Goal: Task Accomplishment & Management: Manage account settings

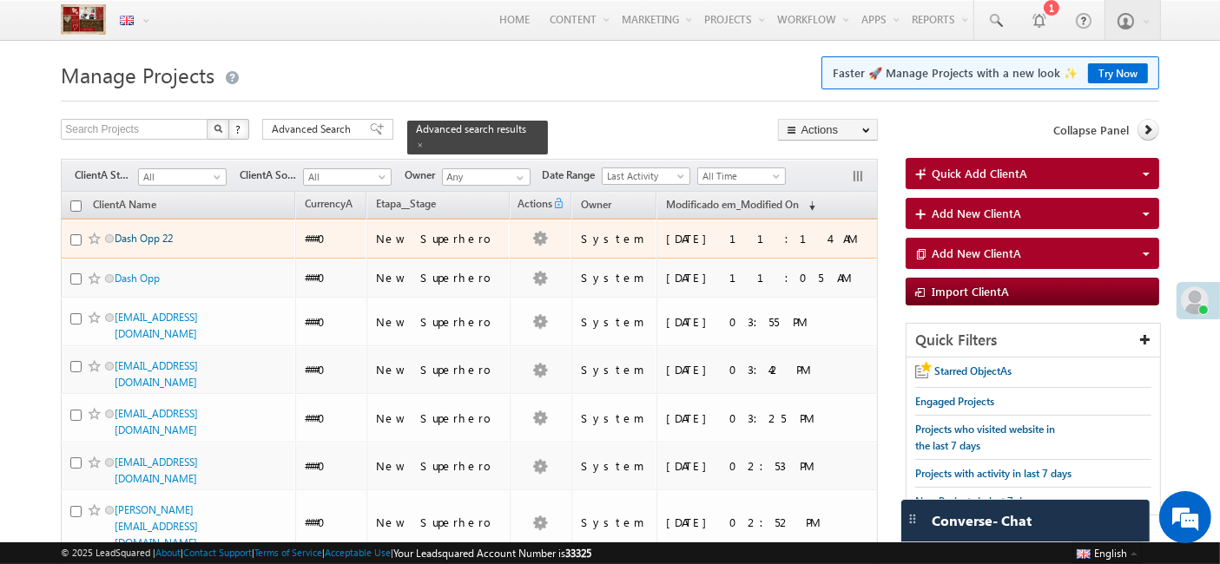
click at [154, 232] on link "Dash Opp 22" at bounding box center [144, 238] width 58 height 13
click at [148, 232] on link "Dash Opp 22" at bounding box center [144, 238] width 58 height 13
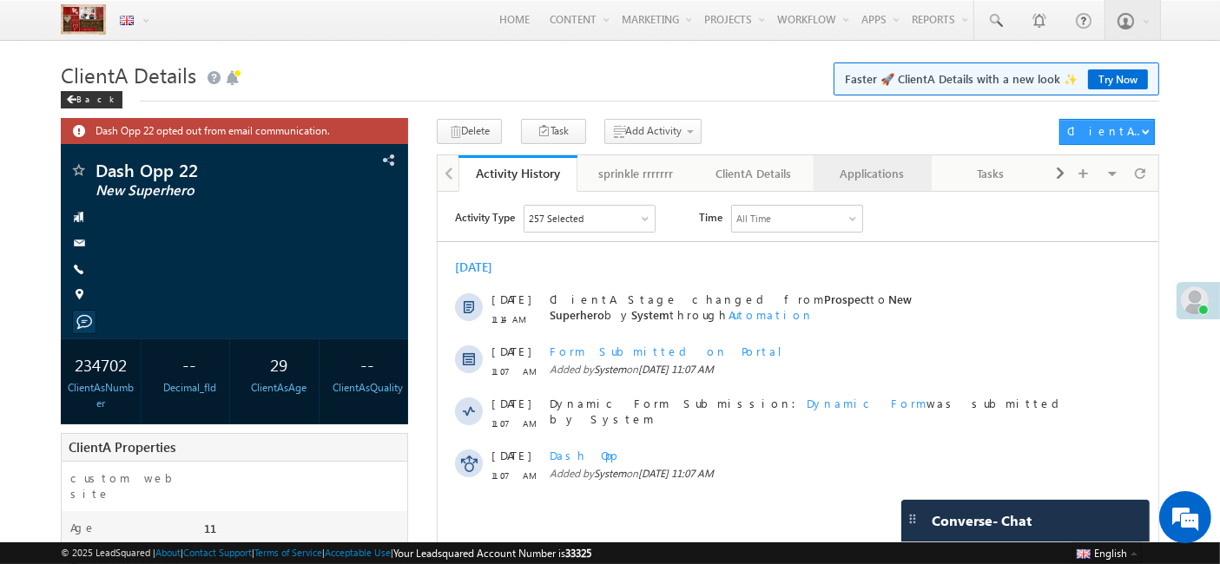
click at [890, 179] on div "Applications" at bounding box center [872, 173] width 89 height 21
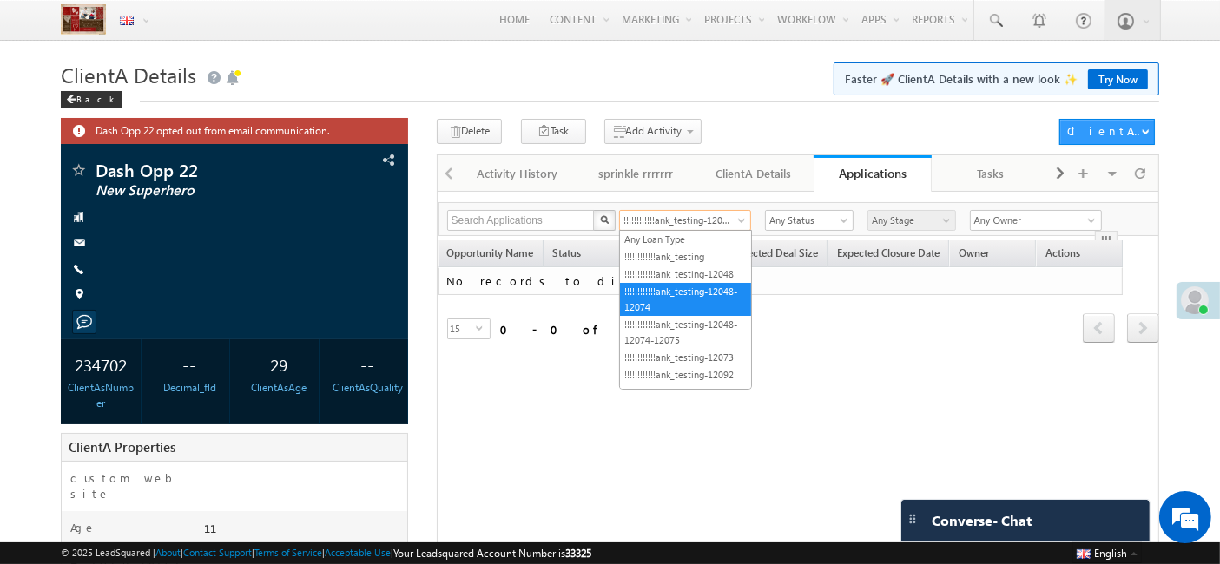
click at [730, 214] on span "!!!!!!!!!!!!ank_testing-12048-12074" at bounding box center [680, 221] width 120 height 16
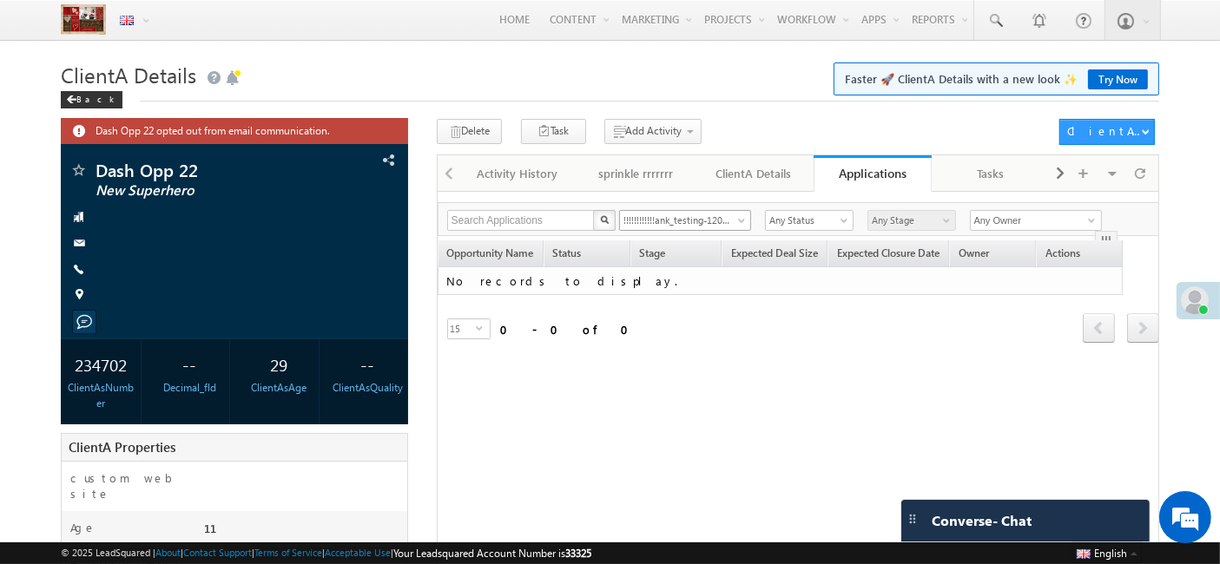
click at [730, 214] on span "!!!!!!!!!!!!ank_testing-12048-12074" at bounding box center [680, 221] width 120 height 16
click at [730, 217] on span "!!!!!!!!!!!!ank_testing-12048-12074" at bounding box center [680, 221] width 120 height 16
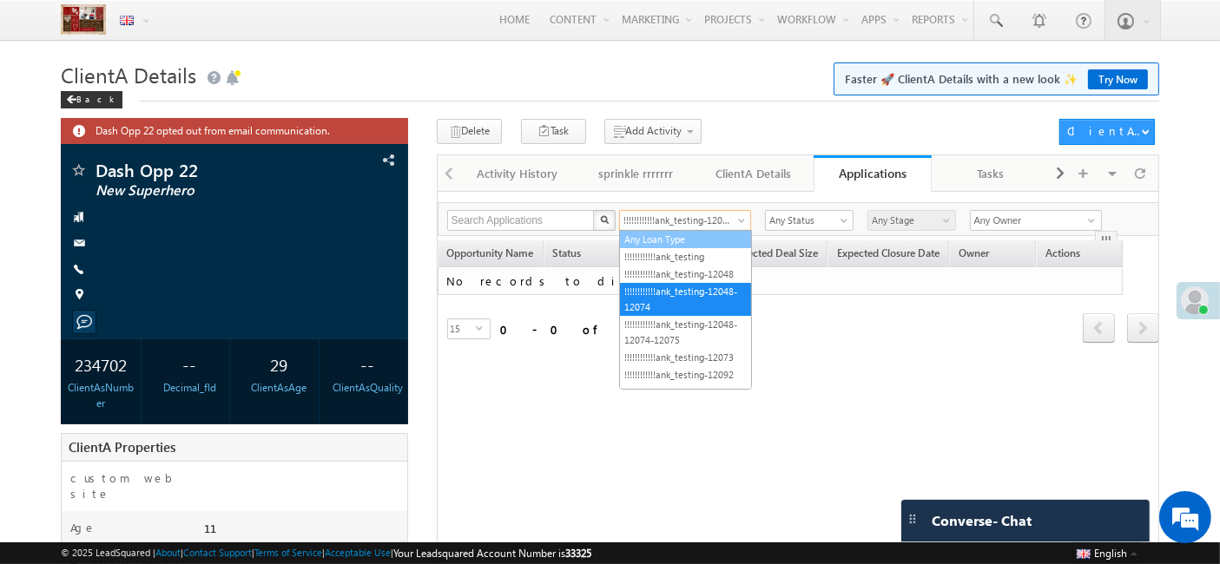
click at [670, 234] on link "Any Loan Type" at bounding box center [685, 240] width 131 height 16
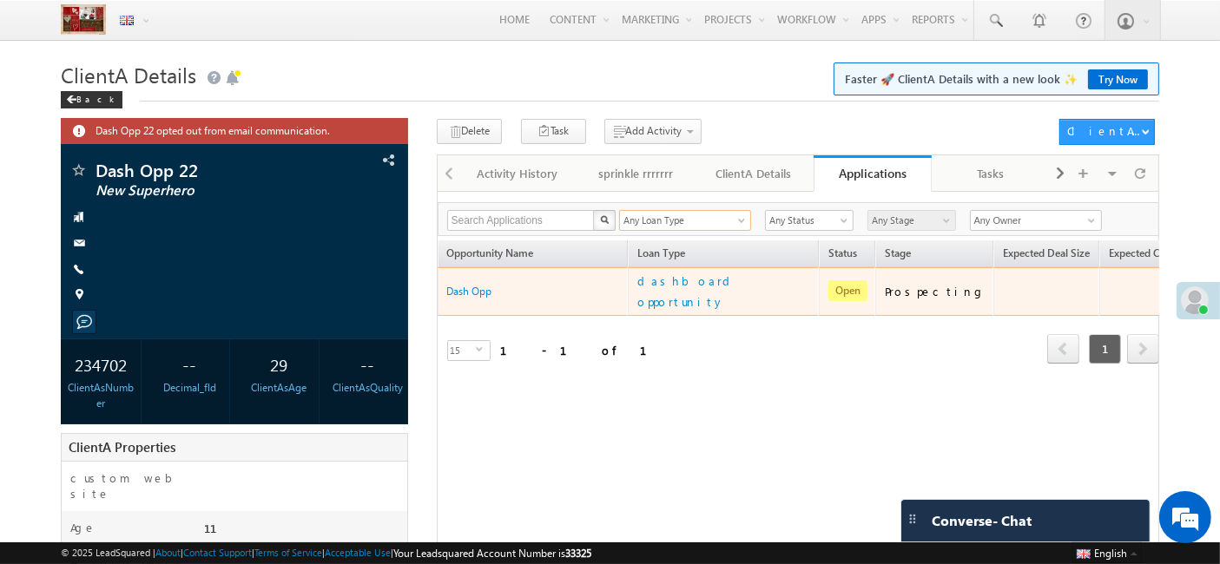
scroll to position [0, 125]
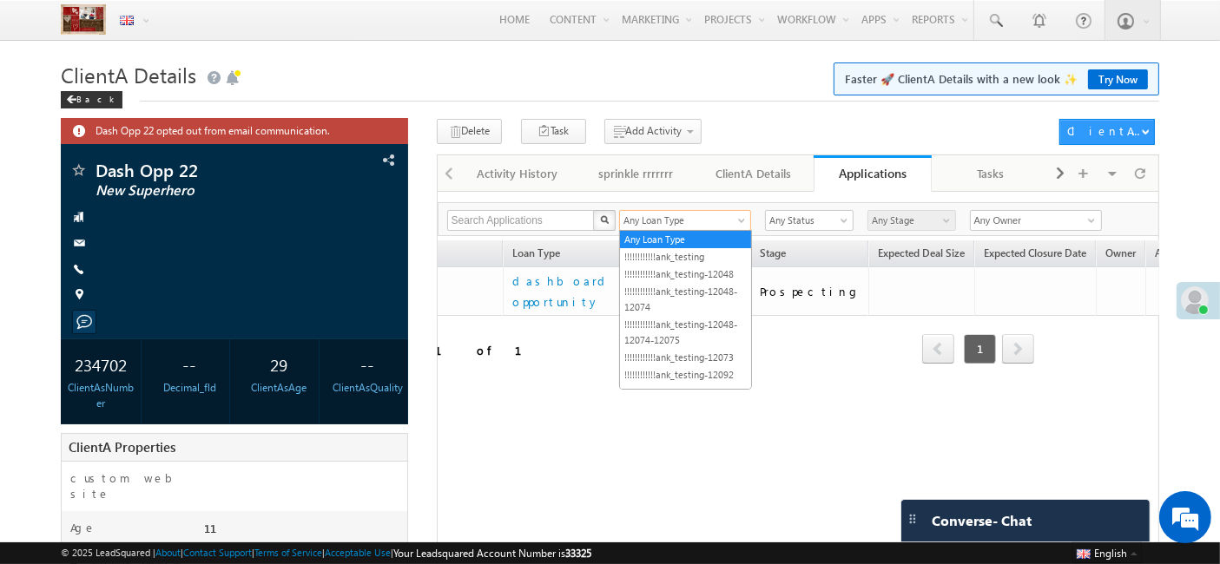
click at [707, 222] on span "Any Loan Type" at bounding box center [680, 221] width 120 height 16
click at [704, 263] on link "!!!!!!!!!!!!ank_testing" at bounding box center [685, 257] width 131 height 16
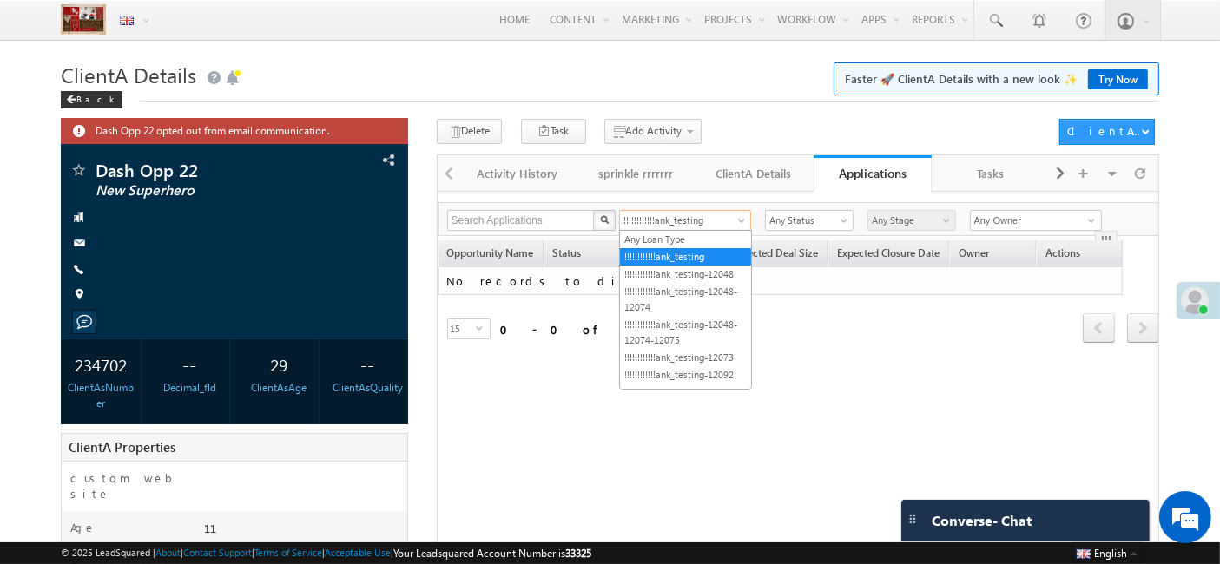
click at [743, 218] on span at bounding box center [743, 224] width 14 height 14
click at [718, 234] on link "Any Loan Type" at bounding box center [685, 240] width 131 height 16
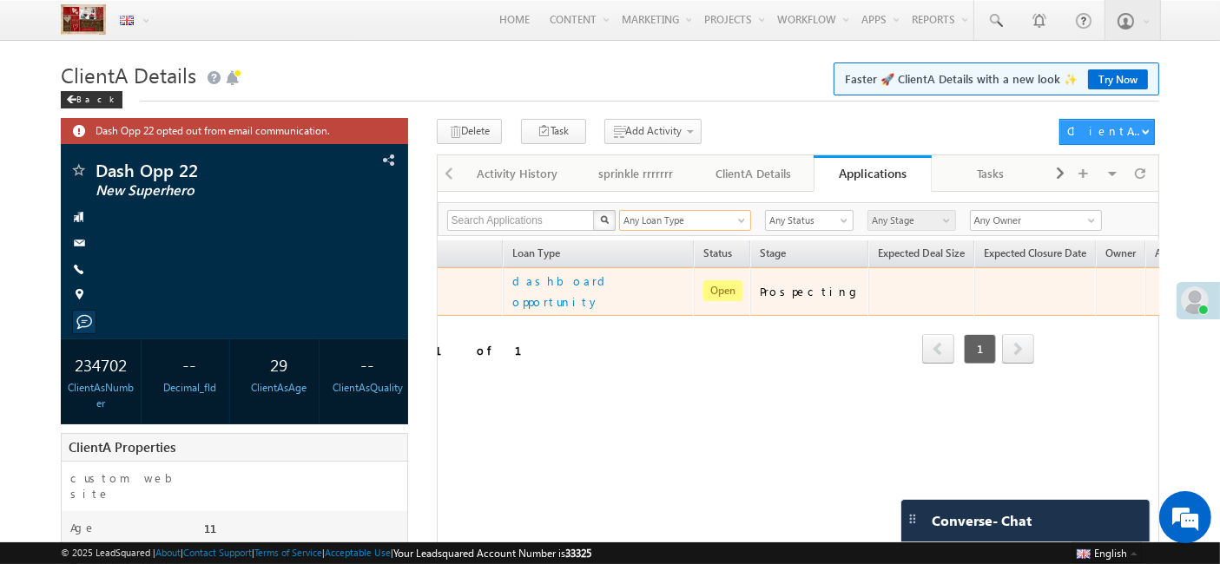
scroll to position [0, 0]
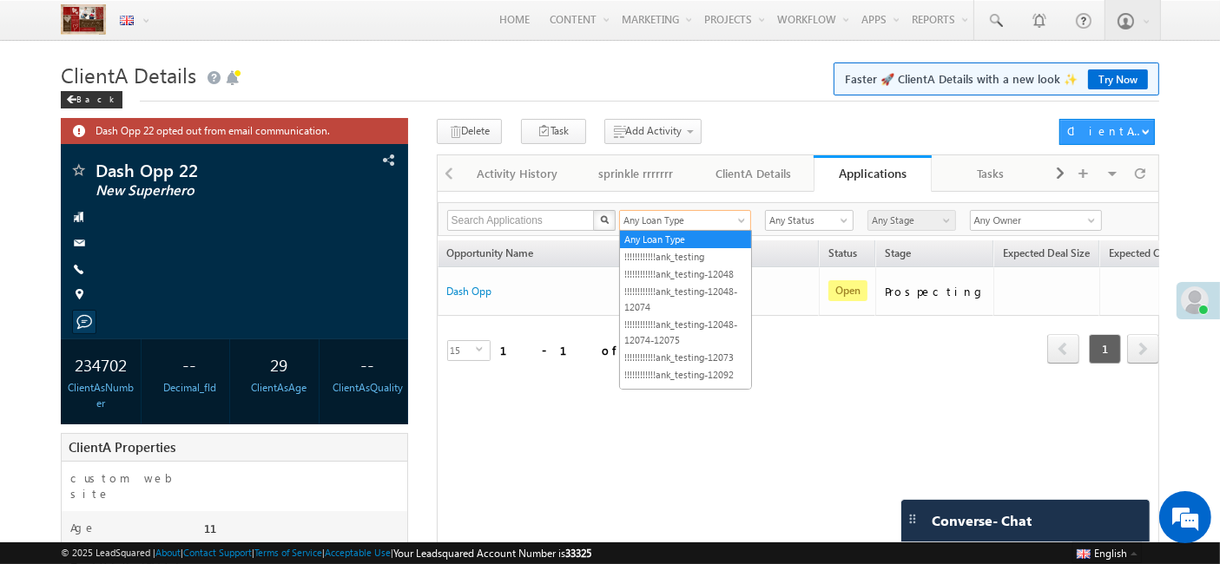
click at [688, 229] on link "Any Loan Type" at bounding box center [685, 220] width 132 height 21
click at [690, 259] on link "!!!!!!!!!!!!ank_testing" at bounding box center [685, 257] width 131 height 16
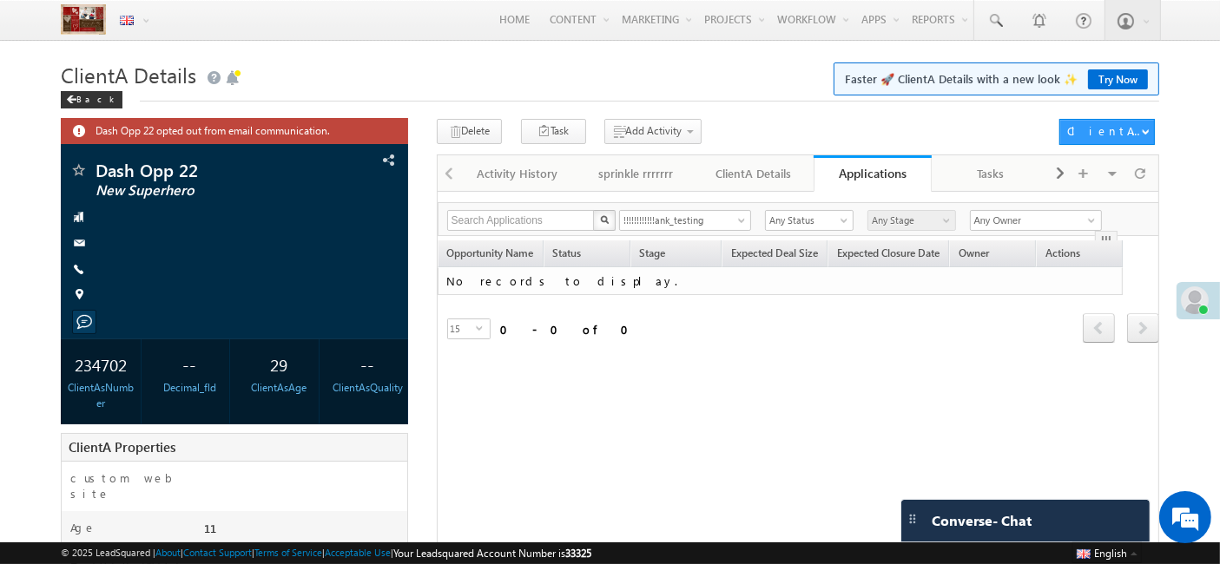
click at [1105, 231] on button "button" at bounding box center [1106, 241] width 23 height 21
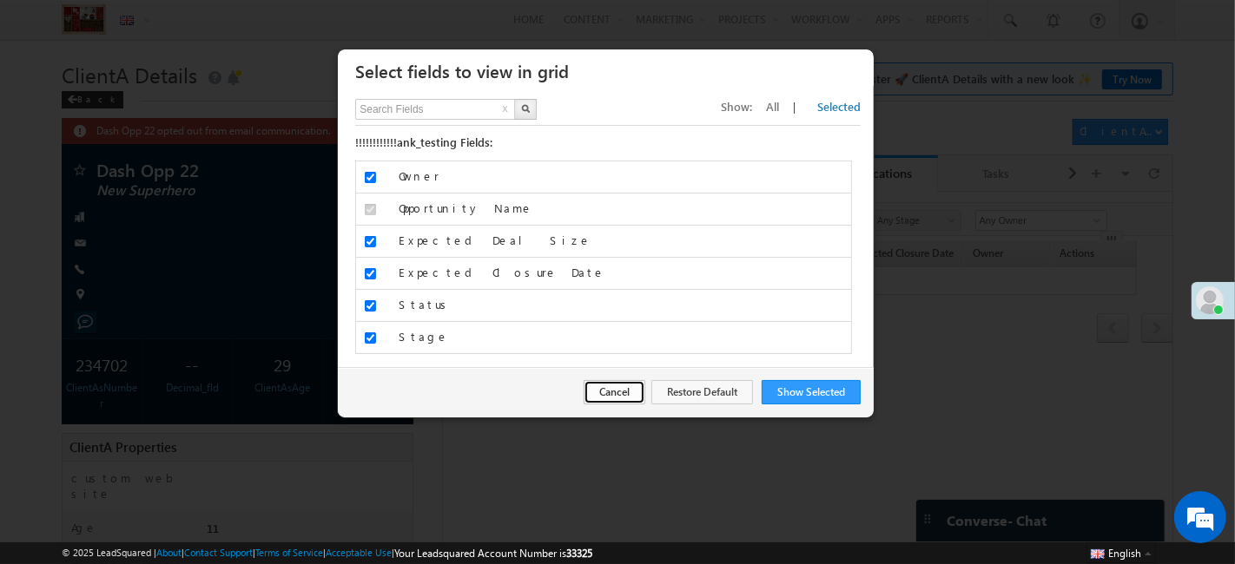
click at [617, 383] on button "Cancel" at bounding box center [615, 392] width 62 height 24
